Goal: Information Seeking & Learning: Find specific page/section

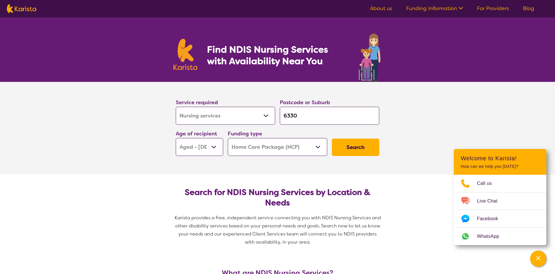
select select "Nursing services"
select select "AG"
select select "HCP"
select select "Nursing services"
select select "AG"
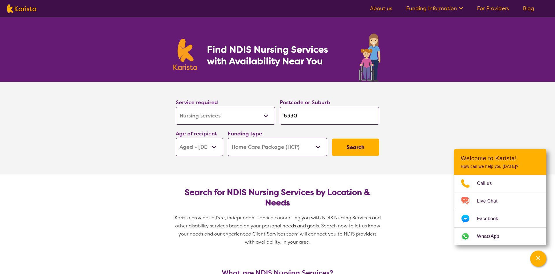
select select "HCP"
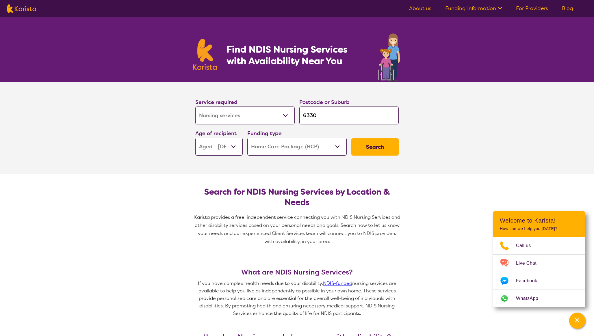
click at [213, 114] on select "Allied Health Assistant Assessment ([MEDICAL_DATA] or [MEDICAL_DATA]) Behaviour…" at bounding box center [244, 116] width 99 height 18
select select "[MEDICAL_DATA]"
click at [195, 107] on select "Allied Health Assistant Assessment ([MEDICAL_DATA] or [MEDICAL_DATA]) Behaviour…" at bounding box center [244, 116] width 99 height 18
select select "[MEDICAL_DATA]"
click at [318, 115] on input "6330" at bounding box center [348, 116] width 99 height 18
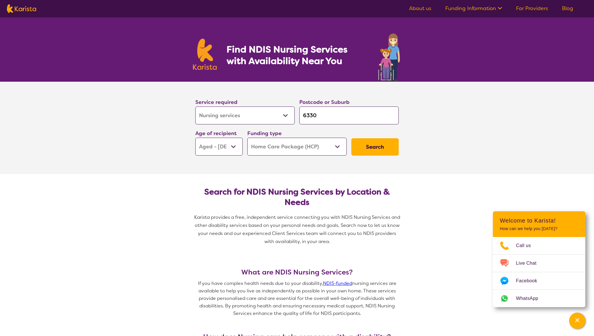
type input "p"
type input "pe"
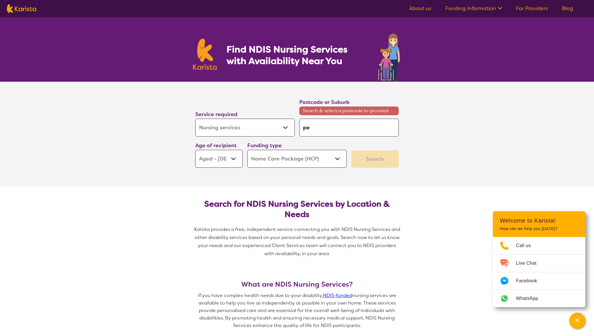
type input "per"
type input "pert"
type input "[GEOGRAPHIC_DATA]"
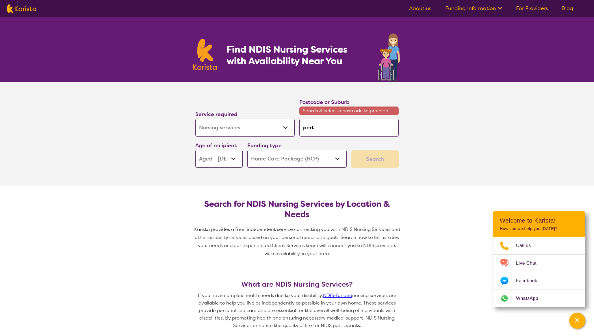
type input "[GEOGRAPHIC_DATA]"
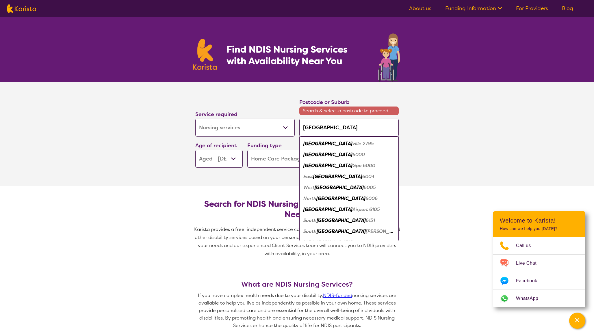
click at [314, 155] on em "[GEOGRAPHIC_DATA]" at bounding box center [327, 155] width 49 height 6
type input "6000"
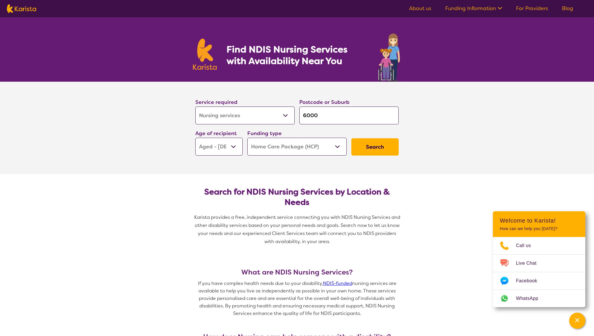
click at [233, 147] on select "Early Childhood - 0 to 9 Child - 10 to 11 Adolescent - 12 to 17 Adult - 18 to 6…" at bounding box center [218, 147] width 47 height 18
select select "AD"
click at [195, 138] on select "Early Childhood - 0 to 9 Child - 10 to 11 Adolescent - 12 to 17 Adult - 18 to 6…" at bounding box center [218, 147] width 47 height 18
select select "AD"
click at [298, 150] on select "Home Care Package (HCP) National Disability Insurance Scheme (NDIS) I don't know" at bounding box center [296, 147] width 99 height 18
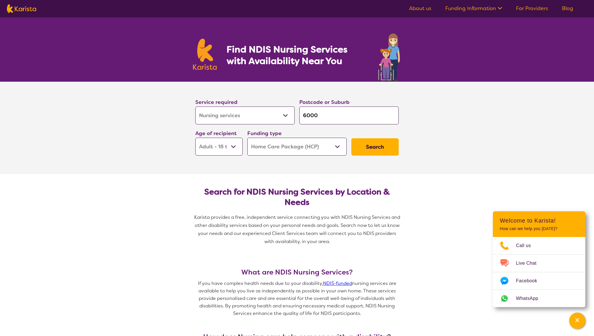
select select "NDIS"
click at [247, 138] on select "Home Care Package (HCP) National Disability Insurance Scheme (NDIS) I don't know" at bounding box center [296, 147] width 99 height 18
select select "NDIS"
click at [375, 149] on button "Search" at bounding box center [374, 146] width 47 height 17
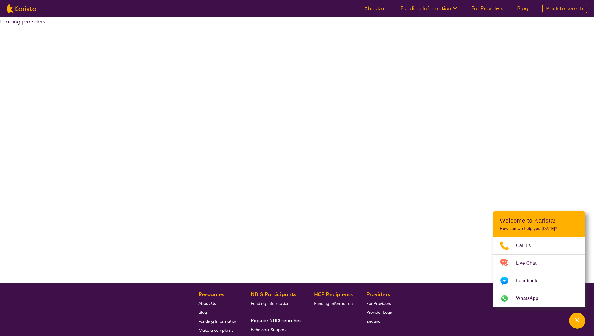
select select "by_score"
